Goal: Information Seeking & Learning: Learn about a topic

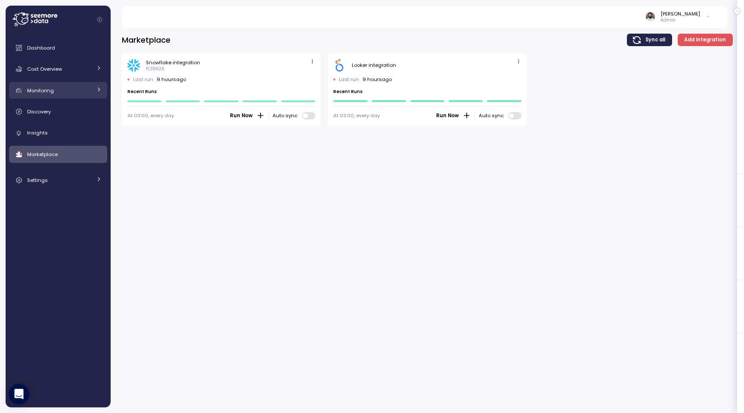
click at [85, 91] on div "Monitoring" at bounding box center [59, 90] width 65 height 9
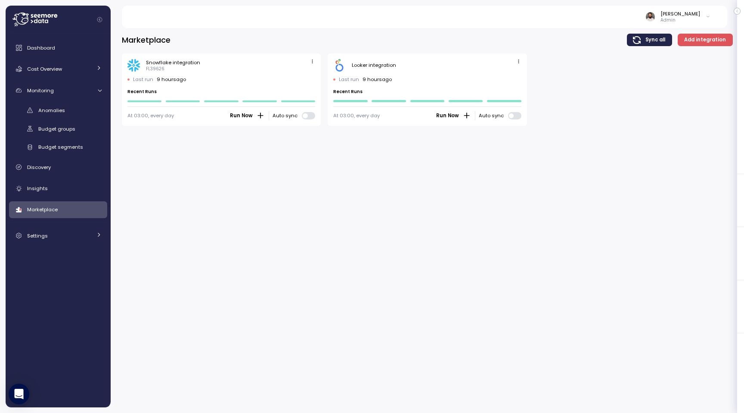
click at [77, 118] on div "Anomalies Budget groups Budget segments" at bounding box center [58, 128] width 98 height 51
click at [77, 116] on link "Anomalies" at bounding box center [58, 110] width 98 height 14
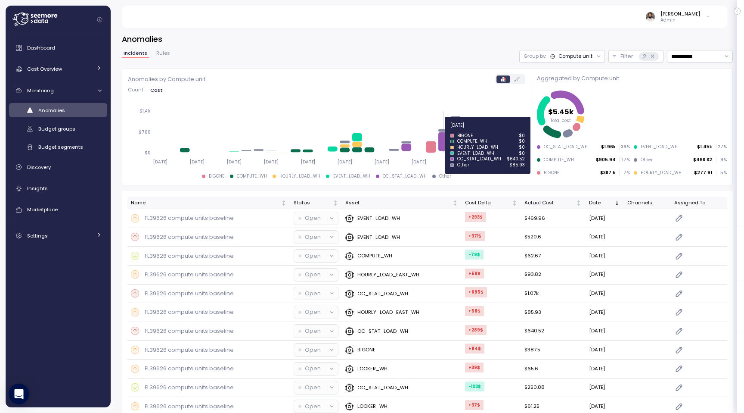
click at [448, 145] on icon at bounding box center [445, 141] width 10 height 19
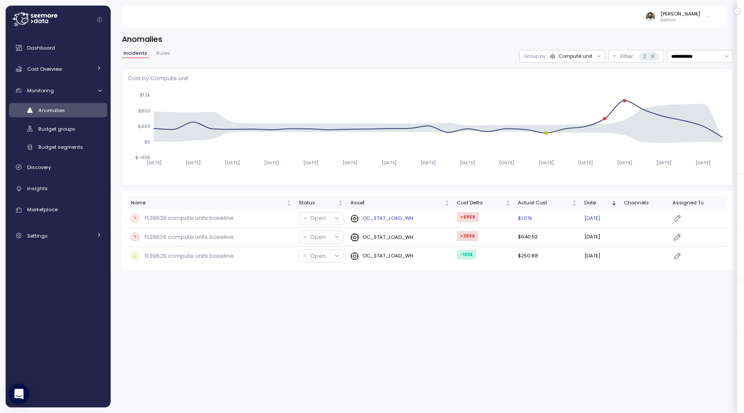
click at [253, 223] on td "FL39626 compute units baseline" at bounding box center [212, 218] width 168 height 19
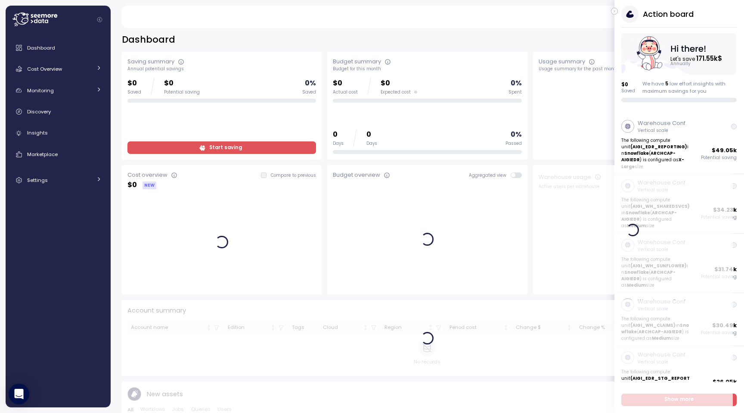
click at [616, 11] on icon "button" at bounding box center [615, 11] width 4 height 10
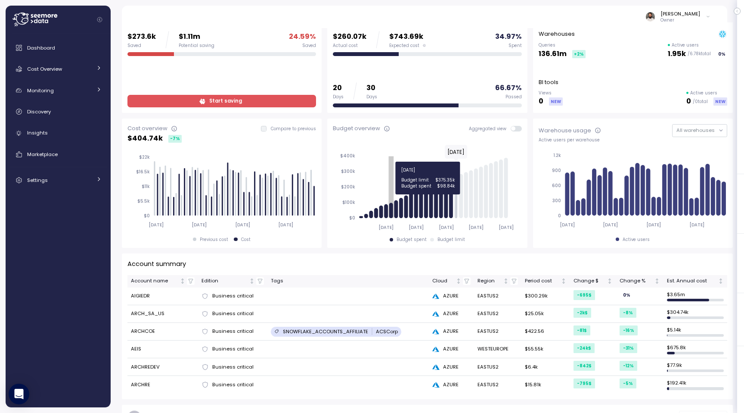
scroll to position [53, 0]
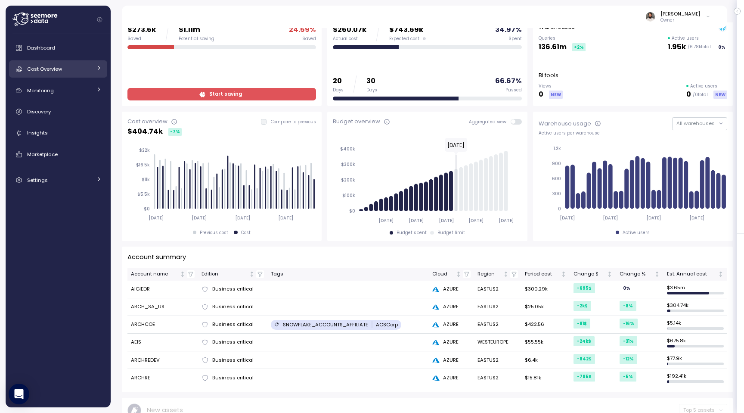
click at [91, 73] on link "Cost Overview" at bounding box center [58, 68] width 98 height 17
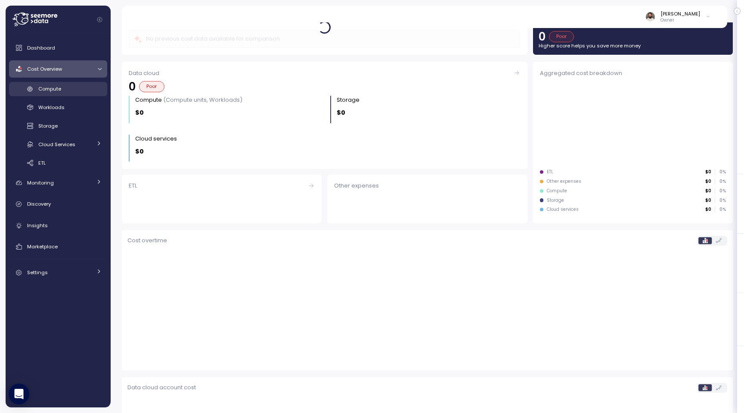
click at [89, 87] on div "Compute" at bounding box center [69, 88] width 63 height 9
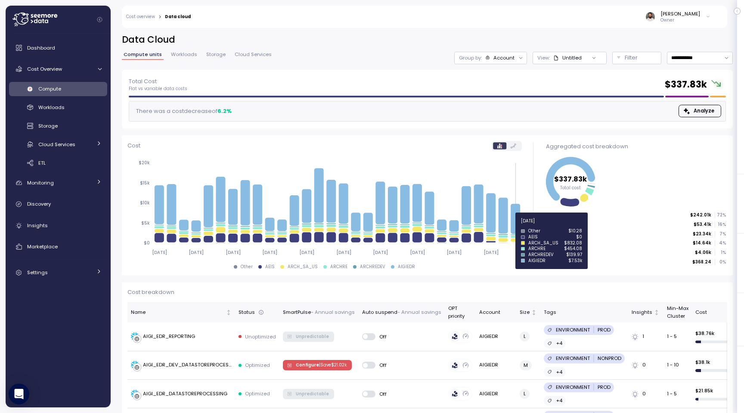
click at [515, 218] on icon at bounding box center [515, 219] width 9 height 30
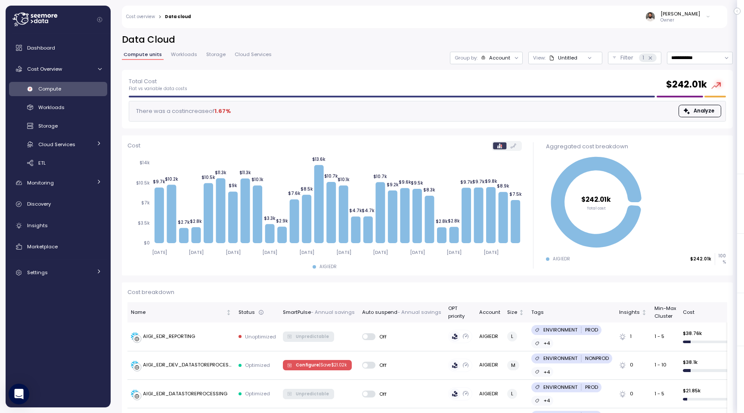
click at [506, 57] on div "Account" at bounding box center [499, 57] width 21 height 7
click at [507, 102] on div "Compute unit" at bounding box center [487, 105] width 59 height 10
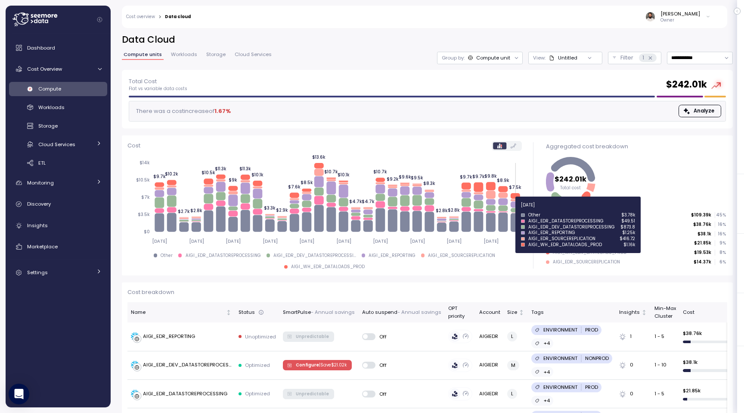
click at [516, 210] on icon at bounding box center [514, 210] width 9 height 4
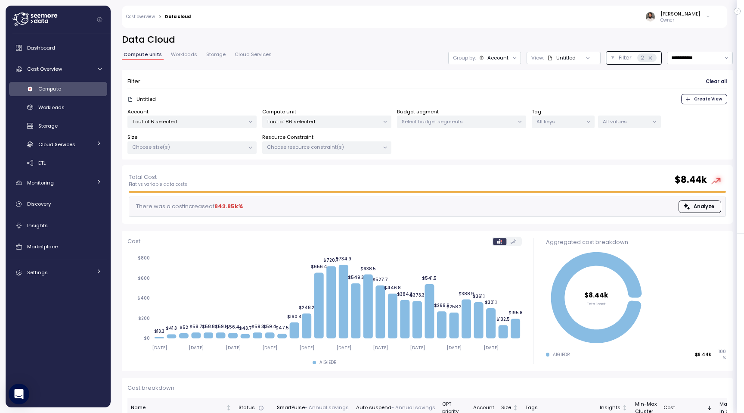
scroll to position [45, 0]
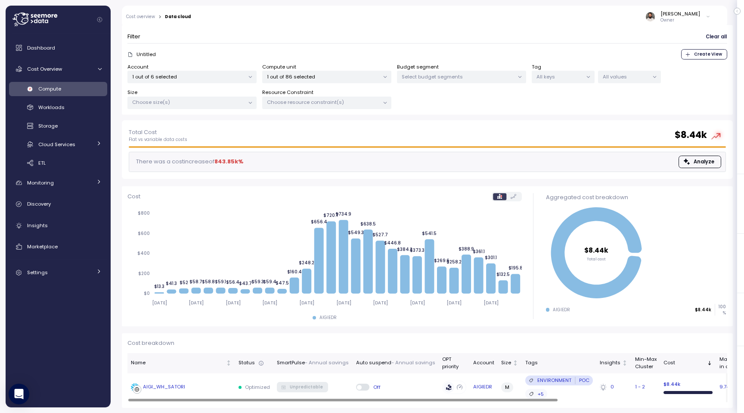
click at [195, 389] on div "AIGI_WH_SATORI" at bounding box center [181, 387] width 101 height 9
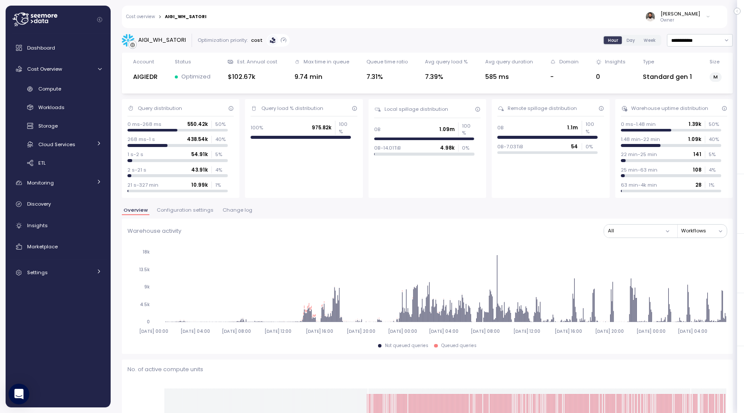
click at [190, 216] on div "Overview Configuration settings Change log" at bounding box center [427, 213] width 611 height 11
click at [190, 211] on span "Configuration settings" at bounding box center [185, 210] width 57 height 5
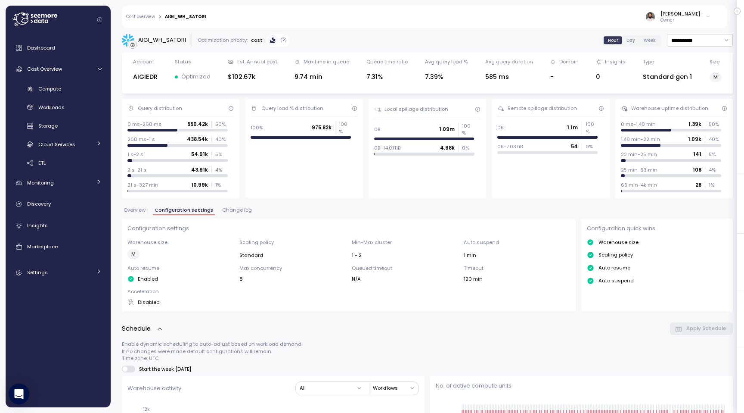
click at [231, 209] on span "Change log" at bounding box center [237, 210] width 30 height 5
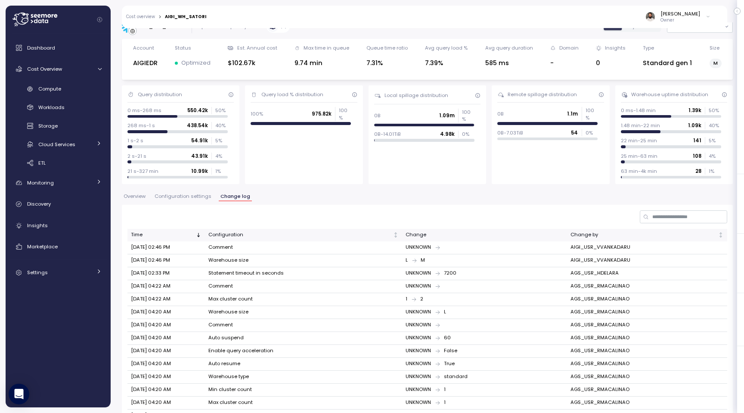
scroll to position [19, 0]
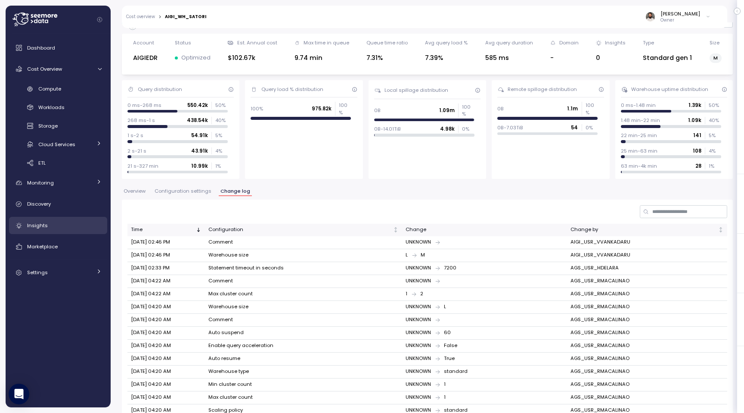
click at [60, 233] on link "Insights" at bounding box center [58, 225] width 98 height 17
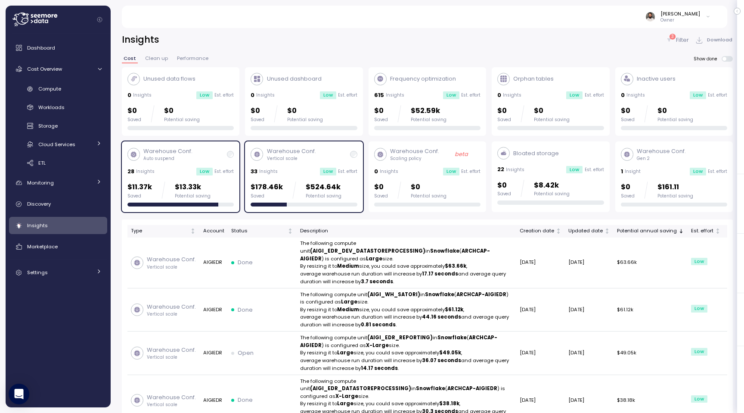
click at [688, 36] on p "Filter" at bounding box center [682, 40] width 13 height 9
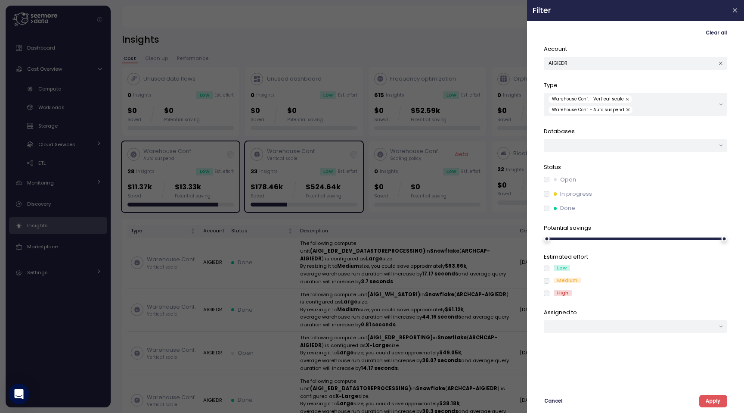
click at [552, 190] on label "In progress" at bounding box center [571, 194] width 43 height 9
click at [718, 402] on span "Apply" at bounding box center [713, 401] width 15 height 12
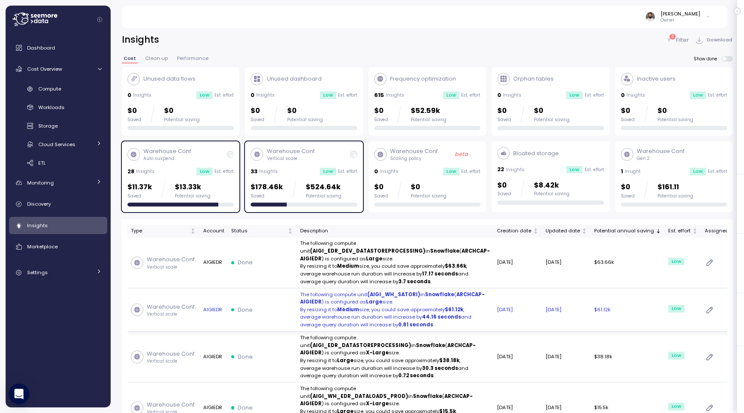
scroll to position [22, 0]
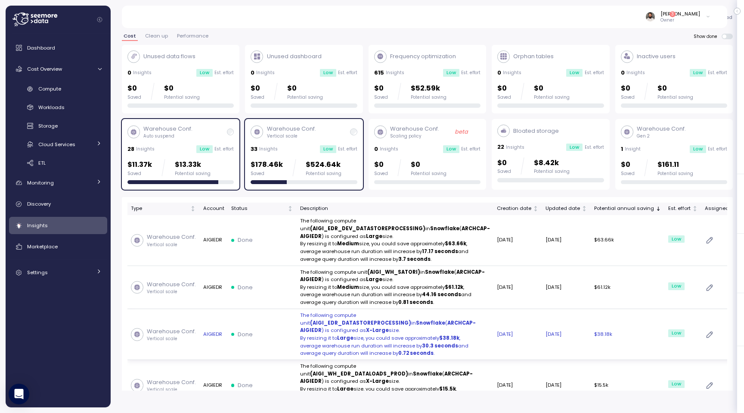
click at [403, 342] on p "By resizing it to Large size, you could save approximately $38.18k ," at bounding box center [395, 338] width 190 height 8
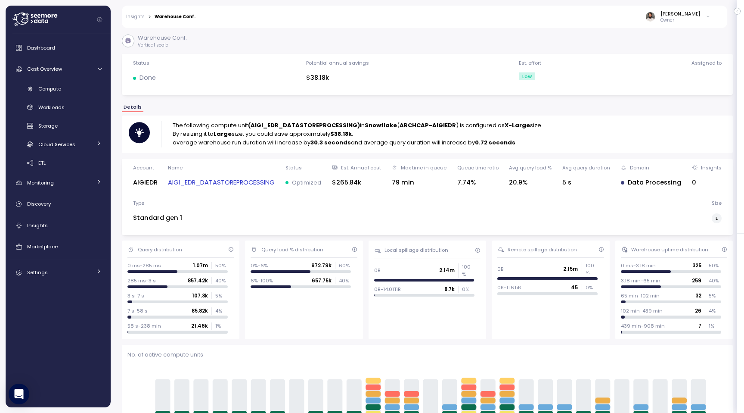
click at [207, 178] on link "AIGI_EDR_DATASTOREPROCESSING" at bounding box center [221, 182] width 107 height 10
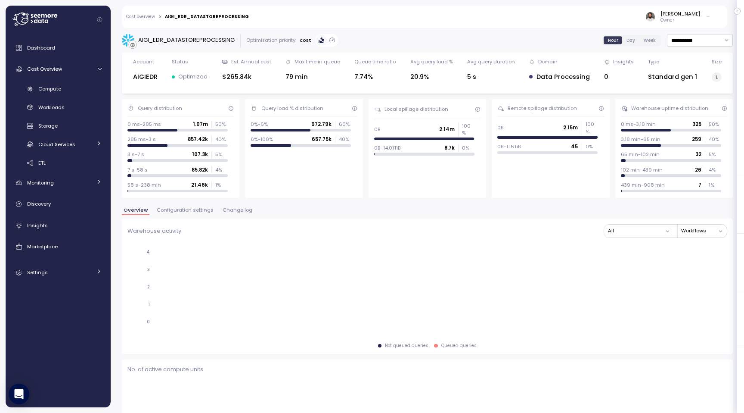
click at [192, 40] on div "AIGI_EDR_DATASTOREPROCESSING" at bounding box center [186, 40] width 96 height 9
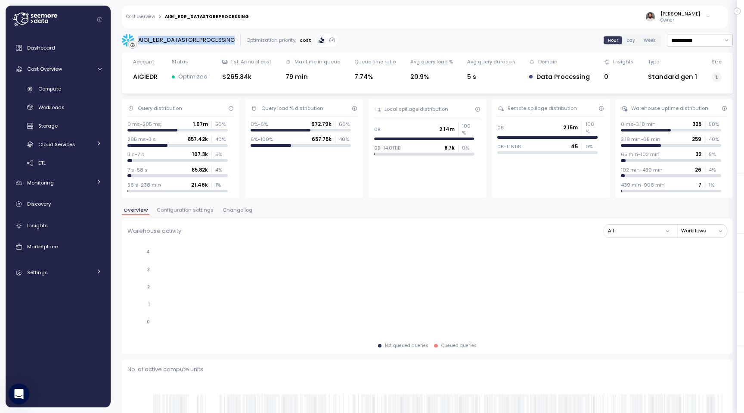
copy div "AIGI_EDR_DATASTOREPROCESSING"
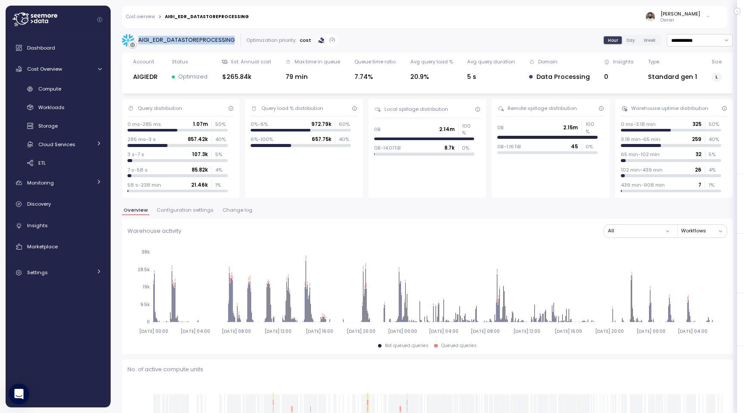
click at [75, 224] on div "Insights" at bounding box center [64, 225] width 75 height 9
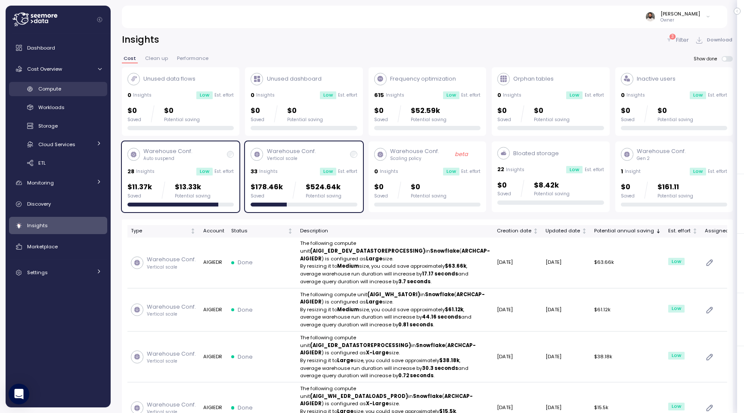
click at [72, 87] on div "Compute" at bounding box center [69, 88] width 63 height 9
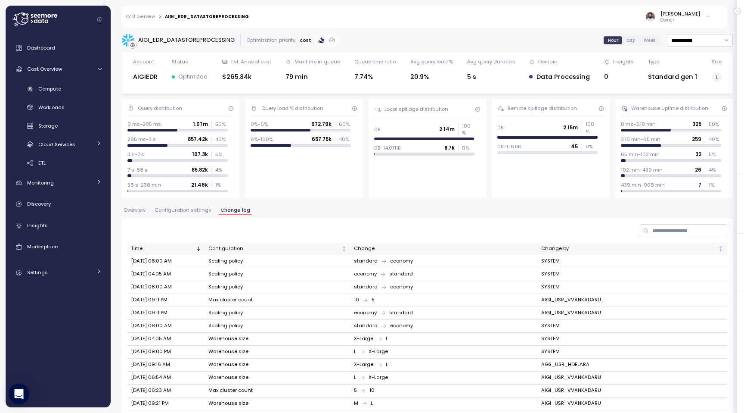
scroll to position [105, 0]
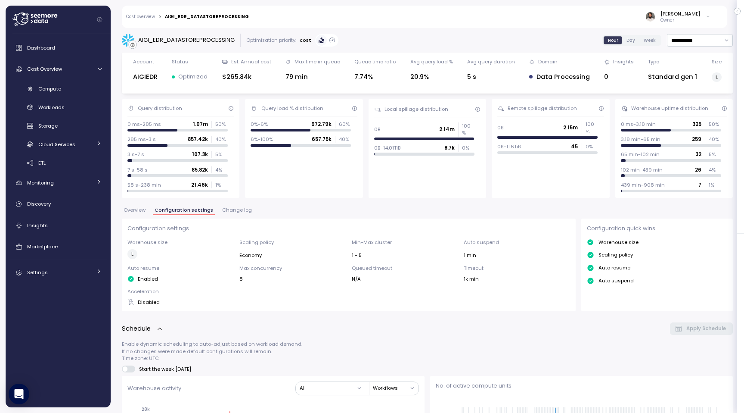
click at [230, 209] on span "Change log" at bounding box center [237, 210] width 30 height 5
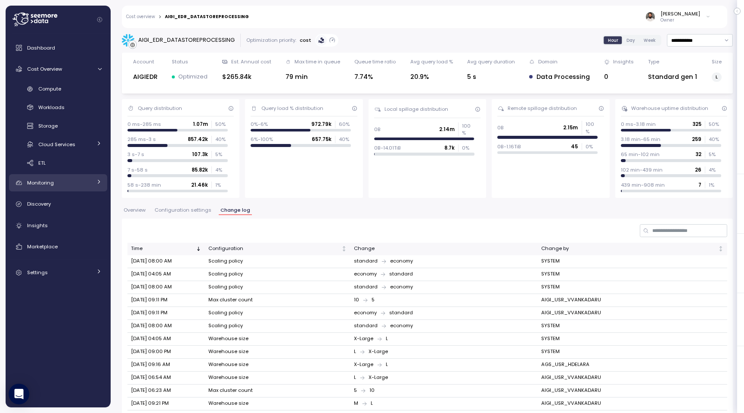
click at [85, 179] on div "Monitoring" at bounding box center [59, 182] width 65 height 9
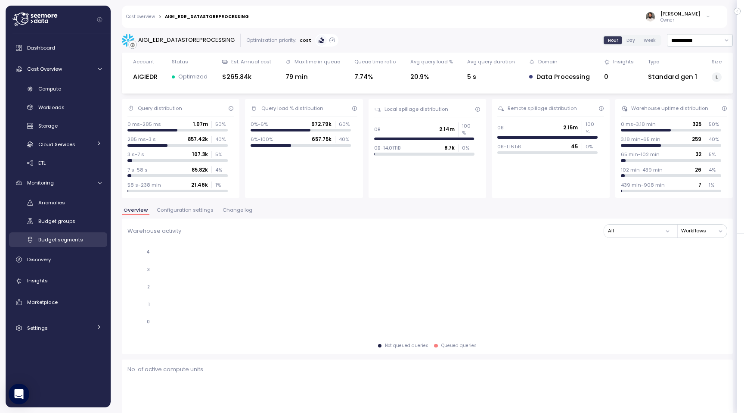
click at [73, 232] on div "Anomalies Budget groups Budget segments" at bounding box center [58, 221] width 98 height 51
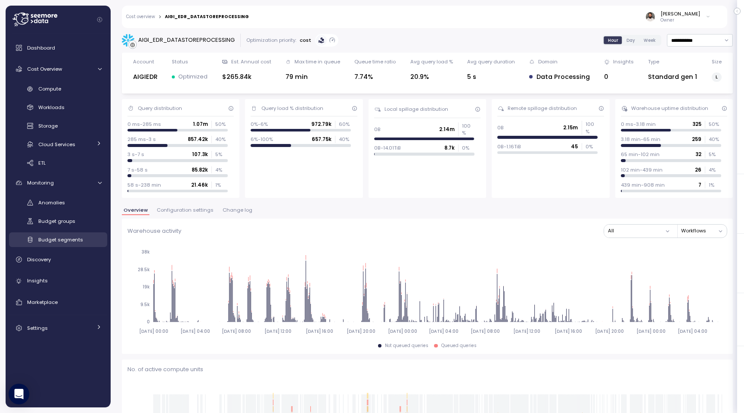
click at [71, 221] on span "Budget groups" at bounding box center [56, 221] width 37 height 7
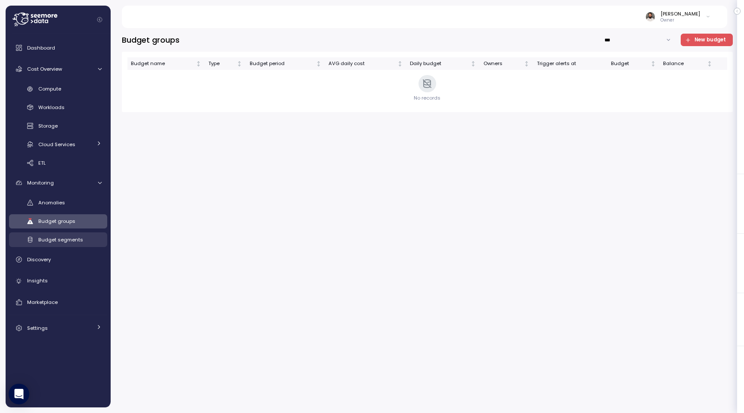
click at [77, 239] on span "Budget segments" at bounding box center [60, 239] width 45 height 7
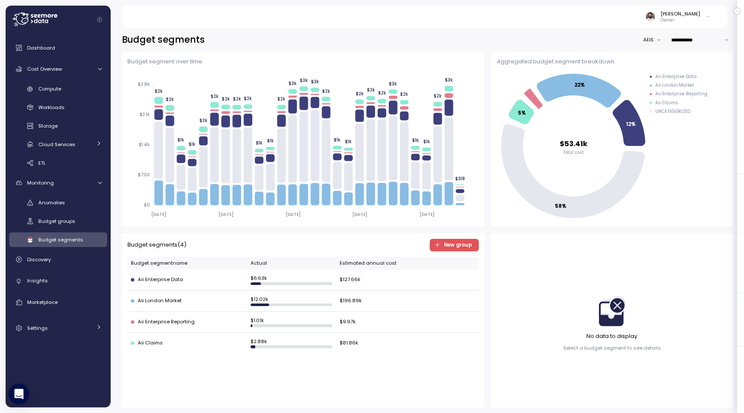
click at [661, 39] on button "AEIS" at bounding box center [655, 40] width 22 height 12
click at [657, 71] on div "AIGIEDR" at bounding box center [652, 68] width 19 height 7
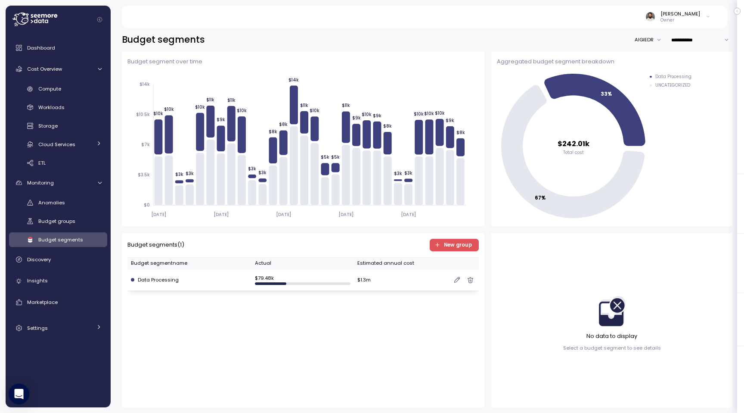
click at [388, 277] on div "$ 1.3m" at bounding box center [417, 280] width 118 height 10
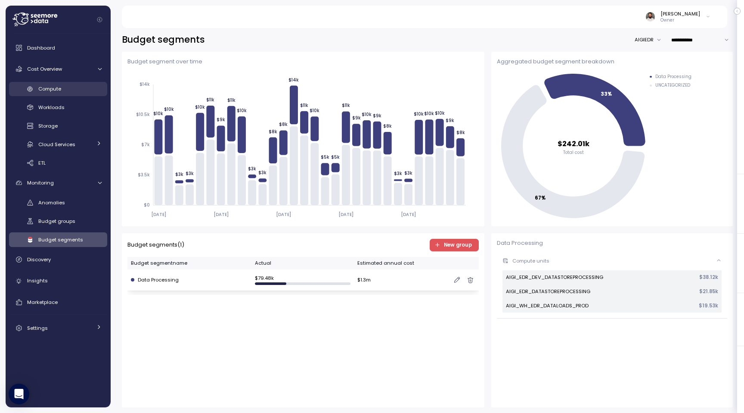
click at [87, 89] on div "Compute" at bounding box center [69, 88] width 63 height 9
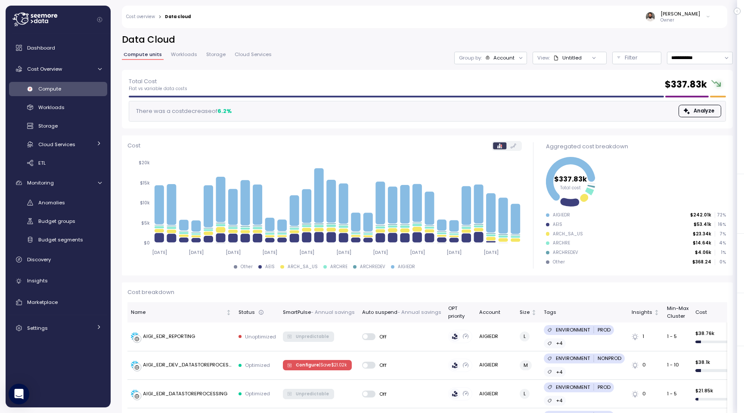
click at [517, 214] on icon at bounding box center [515, 219] width 9 height 30
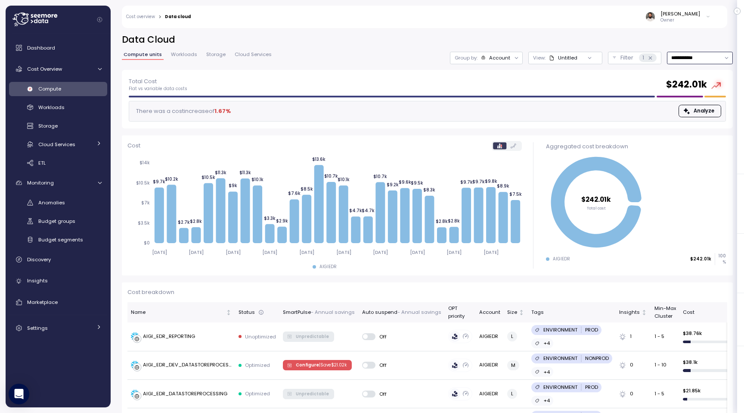
click at [691, 59] on input "**********" at bounding box center [700, 58] width 66 height 12
click at [698, 133] on div "Last 6 months" at bounding box center [700, 131] width 36 height 7
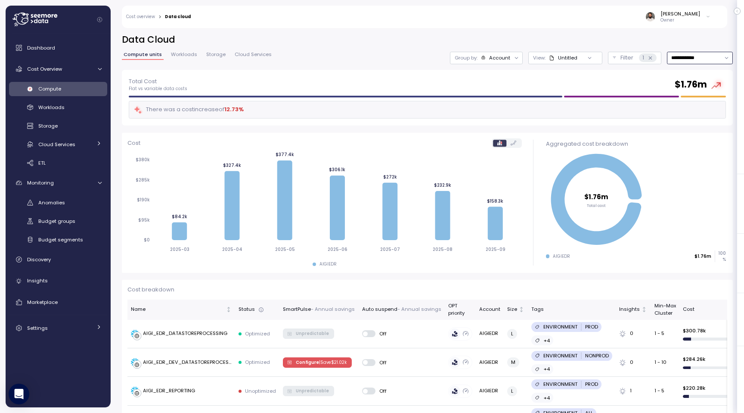
click at [705, 52] on input "**********" at bounding box center [700, 58] width 66 height 12
click at [699, 118] on div "Last 30 days" at bounding box center [698, 120] width 32 height 7
type input "**********"
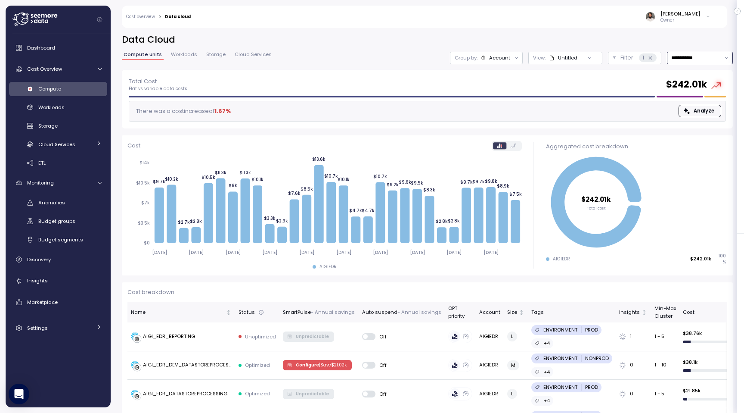
click at [497, 61] on div "Account" at bounding box center [499, 57] width 21 height 7
click at [500, 104] on p "Compute unit" at bounding box center [493, 105] width 34 height 7
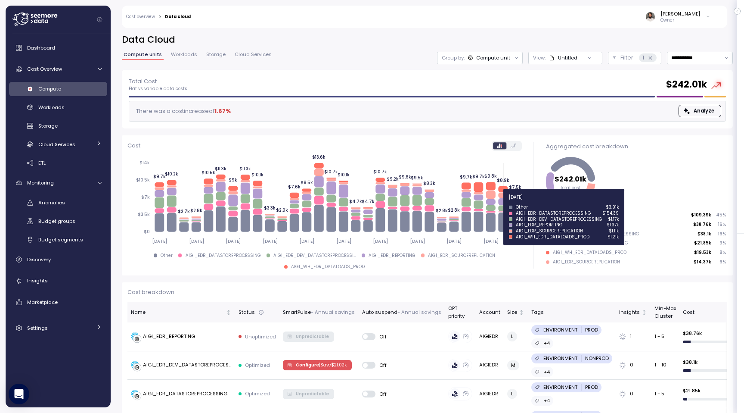
click at [504, 201] on icon at bounding box center [502, 201] width 9 height 7
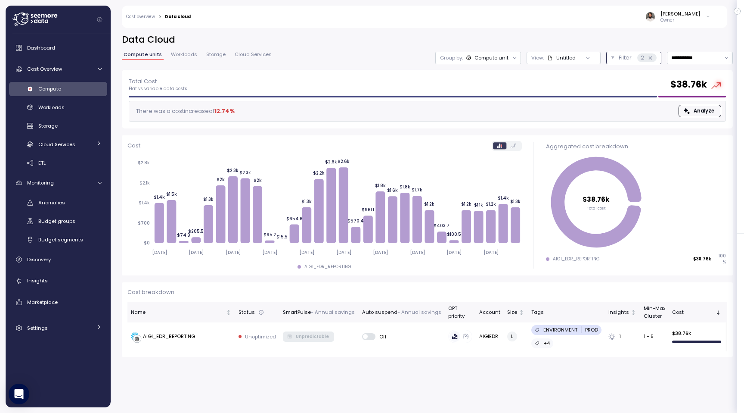
click at [622, 61] on p "Filter" at bounding box center [625, 57] width 13 height 9
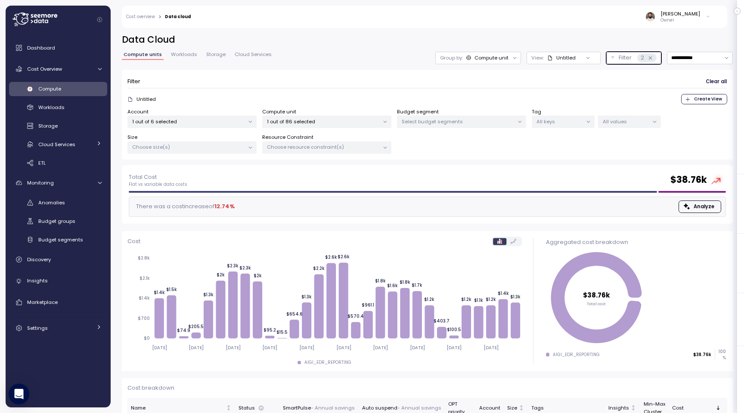
click at [565, 60] on div "Untitled" at bounding box center [566, 57] width 19 height 7
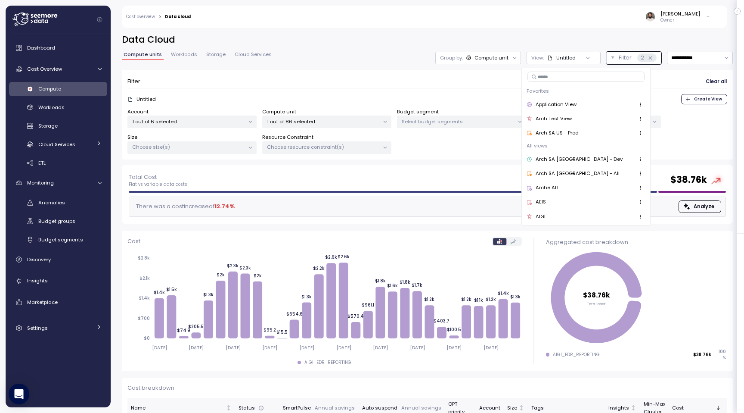
click at [482, 62] on div "Group by: Compute unit" at bounding box center [479, 58] width 86 height 12
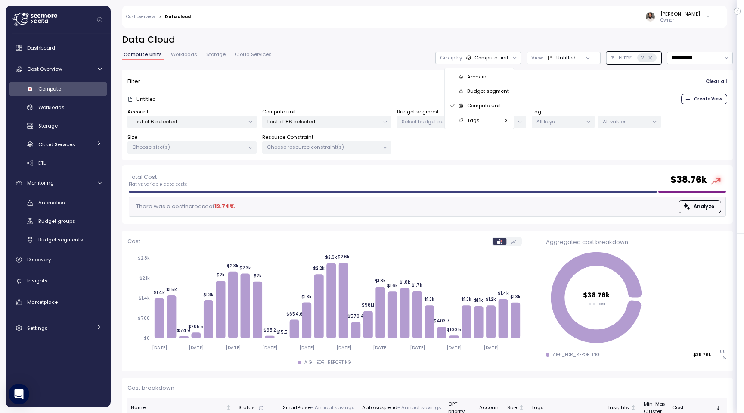
click at [530, 81] on div "Filter Clear all" at bounding box center [428, 81] width 600 height 12
click at [651, 59] on icon at bounding box center [651, 58] width 6 height 6
